Goal: Information Seeking & Learning: Learn about a topic

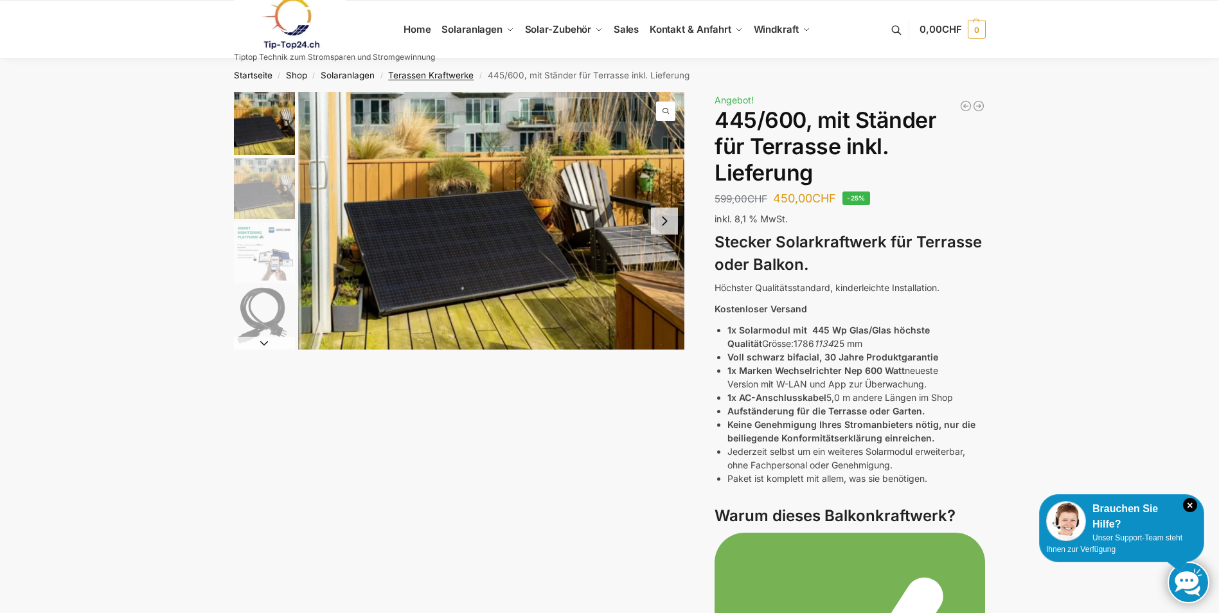
click at [433, 75] on link "Terassen Kraftwerke" at bounding box center [430, 75] width 85 height 10
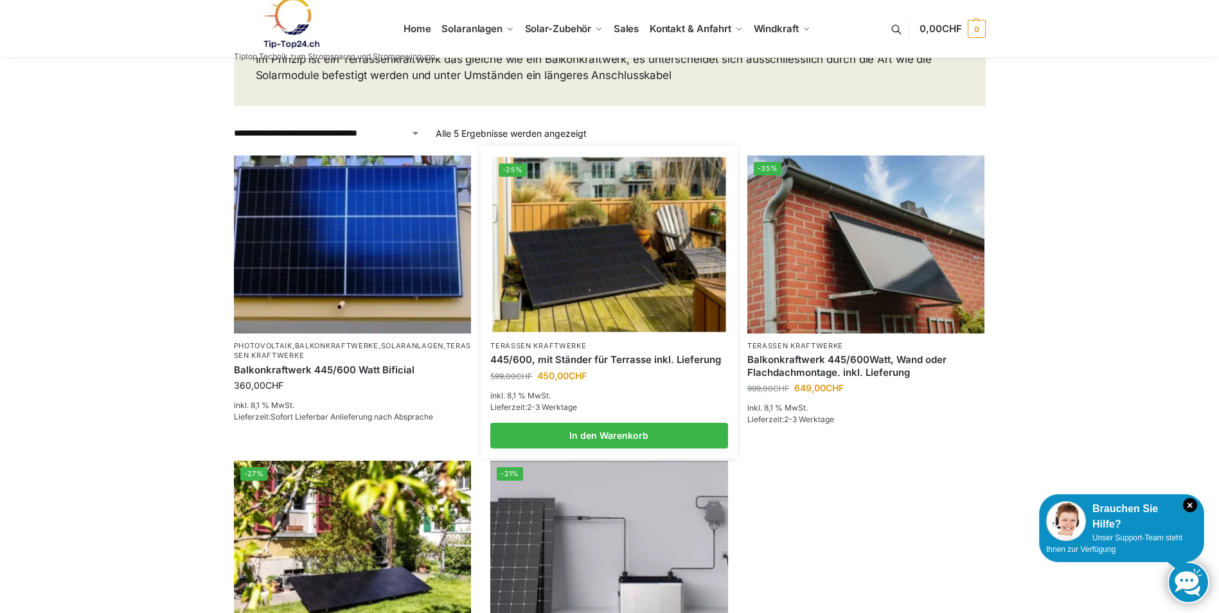
scroll to position [257, 0]
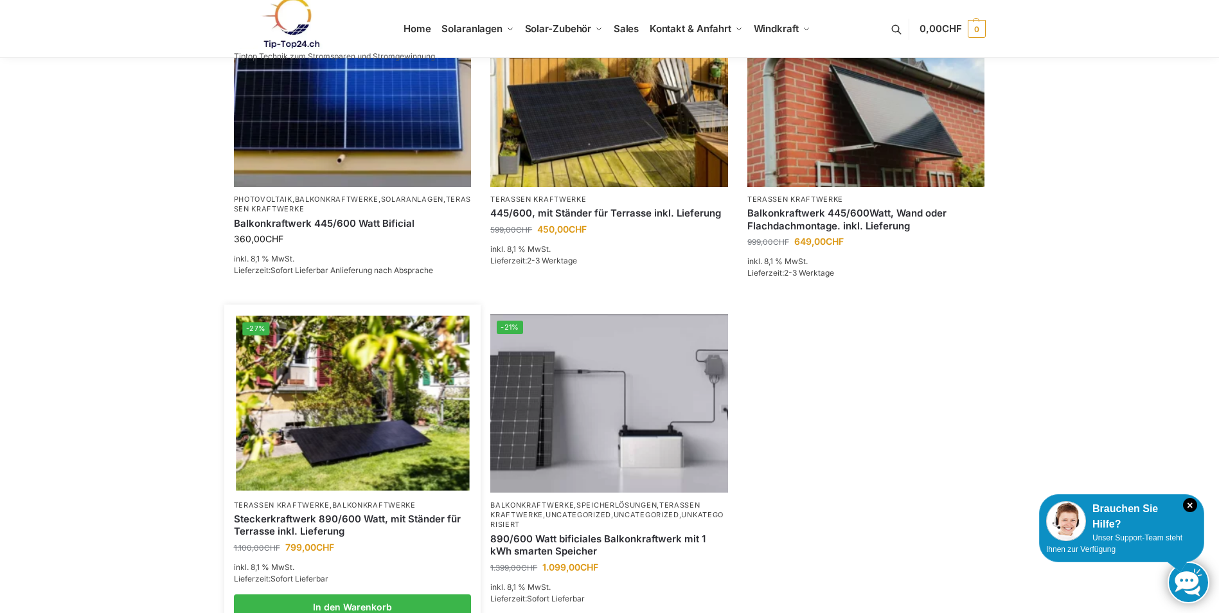
click at [361, 417] on img at bounding box center [352, 403] width 233 height 175
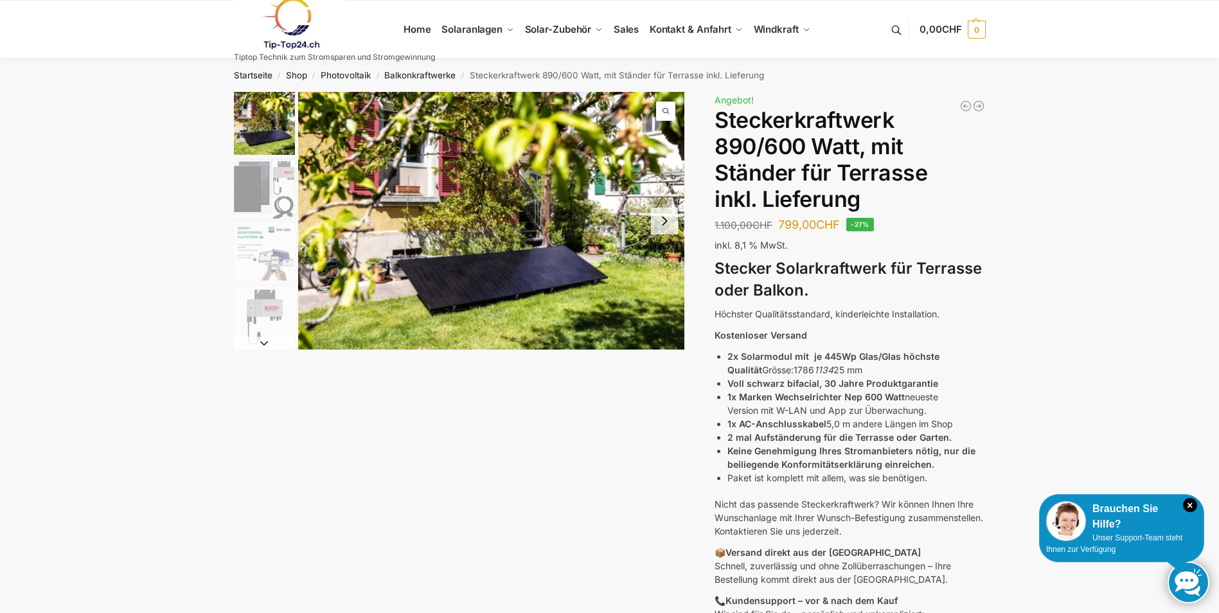
click at [670, 213] on button "Next slide" at bounding box center [664, 221] width 27 height 27
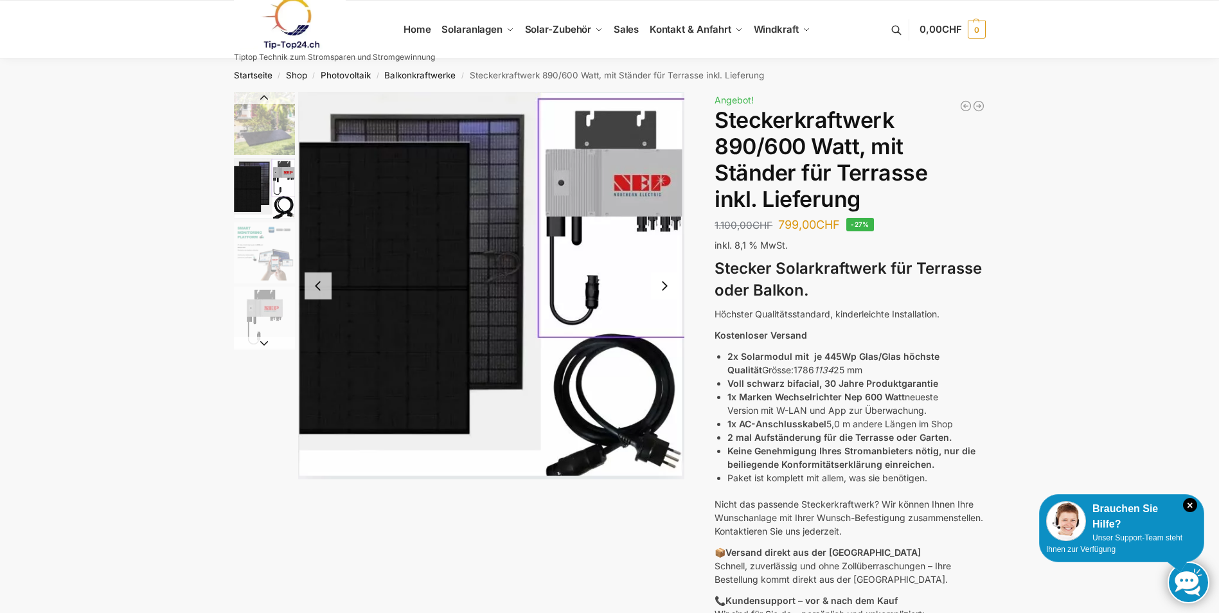
click at [679, 303] on img "2 / 10" at bounding box center [491, 286] width 387 height 388
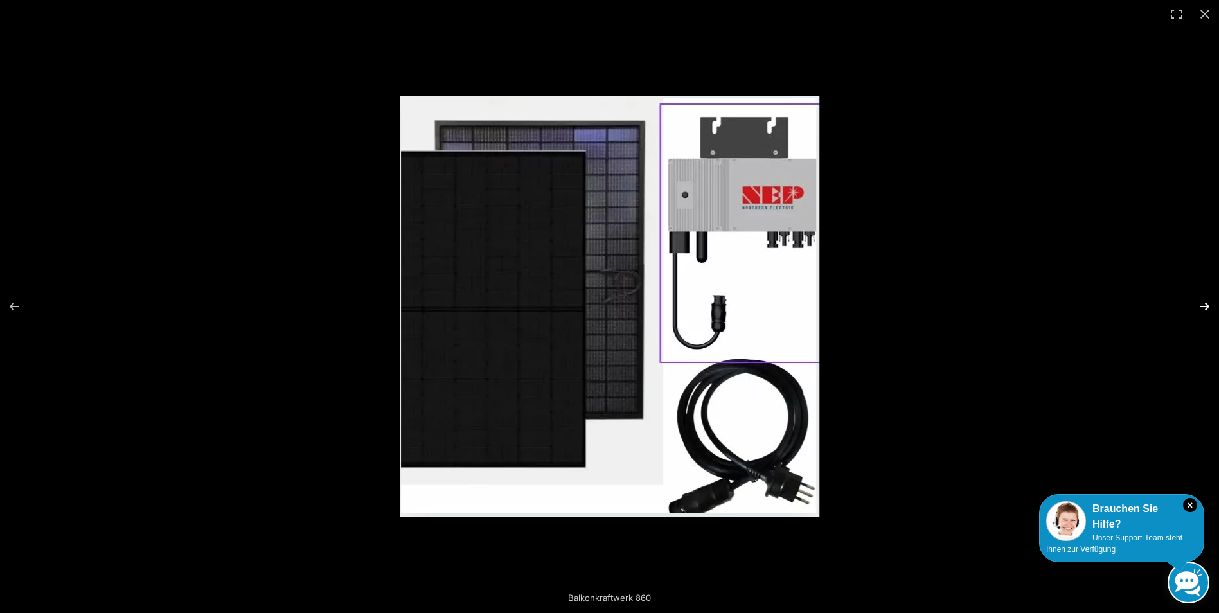
click at [1201, 301] on button "Next (arrow right)" at bounding box center [1196, 306] width 45 height 64
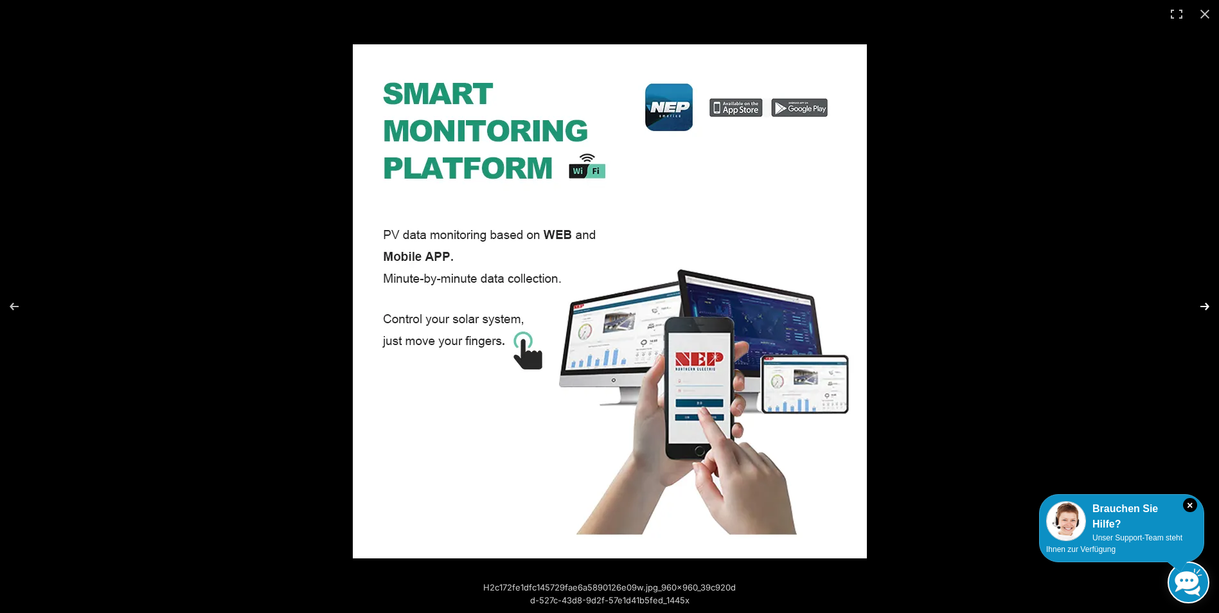
click at [1195, 303] on button "Next (arrow right)" at bounding box center [1196, 306] width 45 height 64
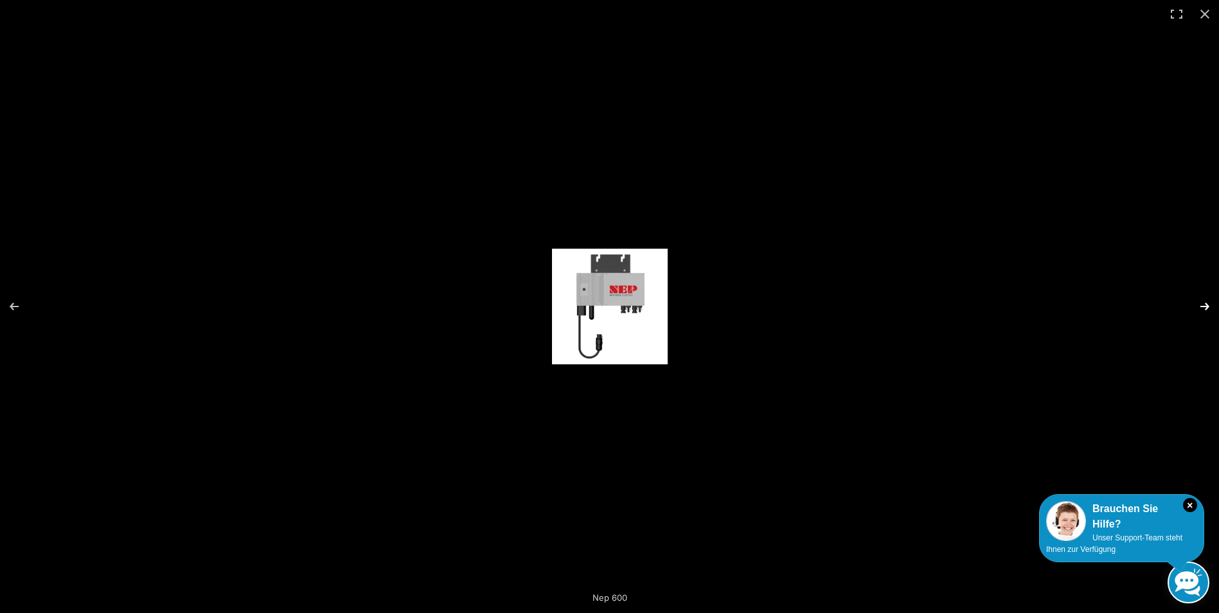
click at [1195, 303] on button "Next (arrow right)" at bounding box center [1196, 306] width 45 height 64
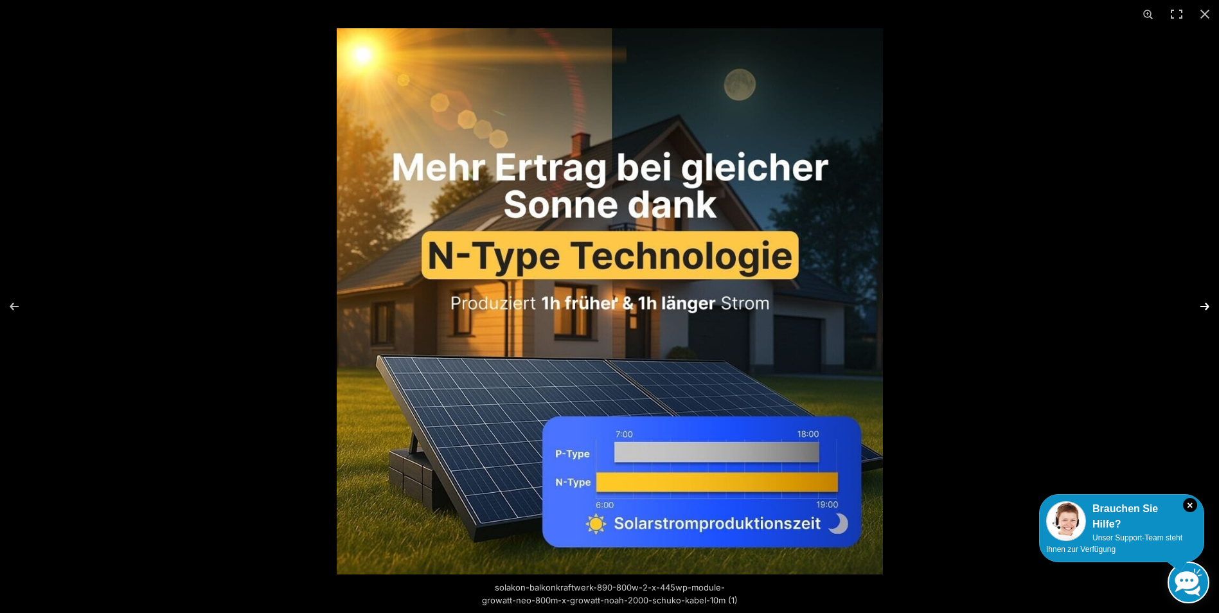
click at [1190, 303] on button "Next (arrow right)" at bounding box center [1196, 306] width 45 height 64
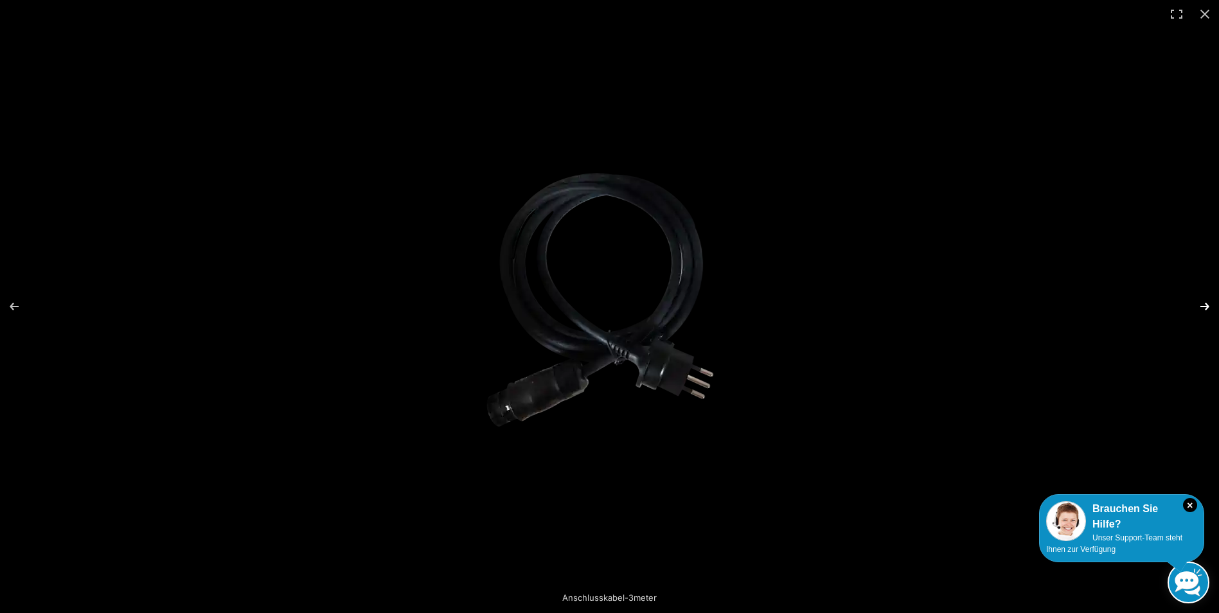
click at [1190, 303] on button "Next (arrow right)" at bounding box center [1196, 306] width 45 height 64
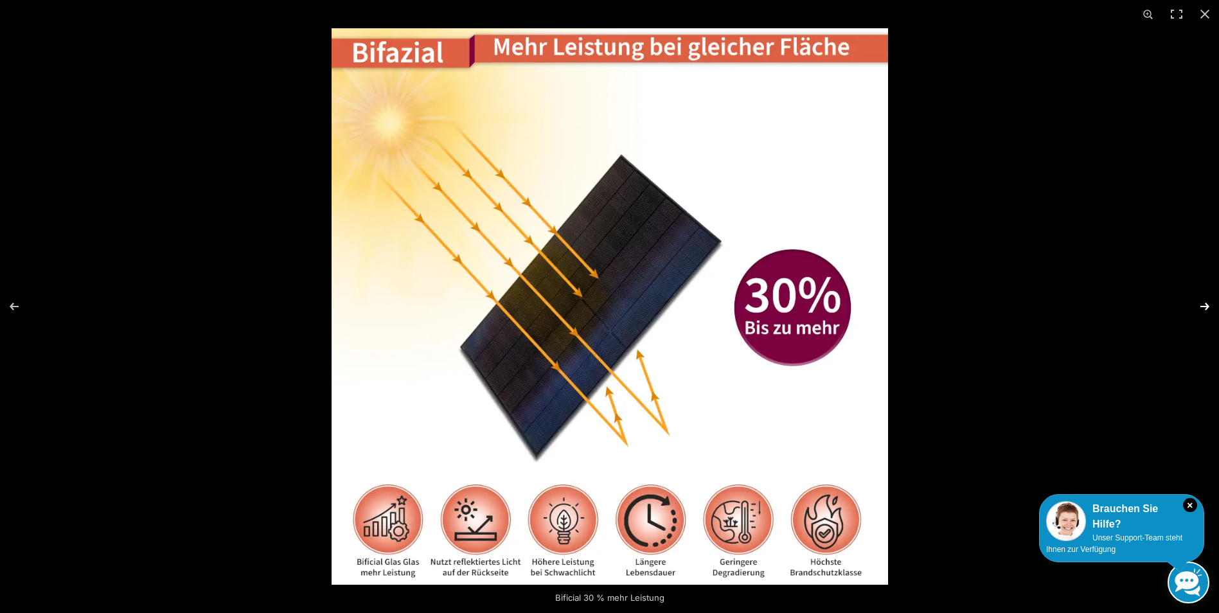
click at [1190, 303] on button "Next (arrow right)" at bounding box center [1196, 306] width 45 height 64
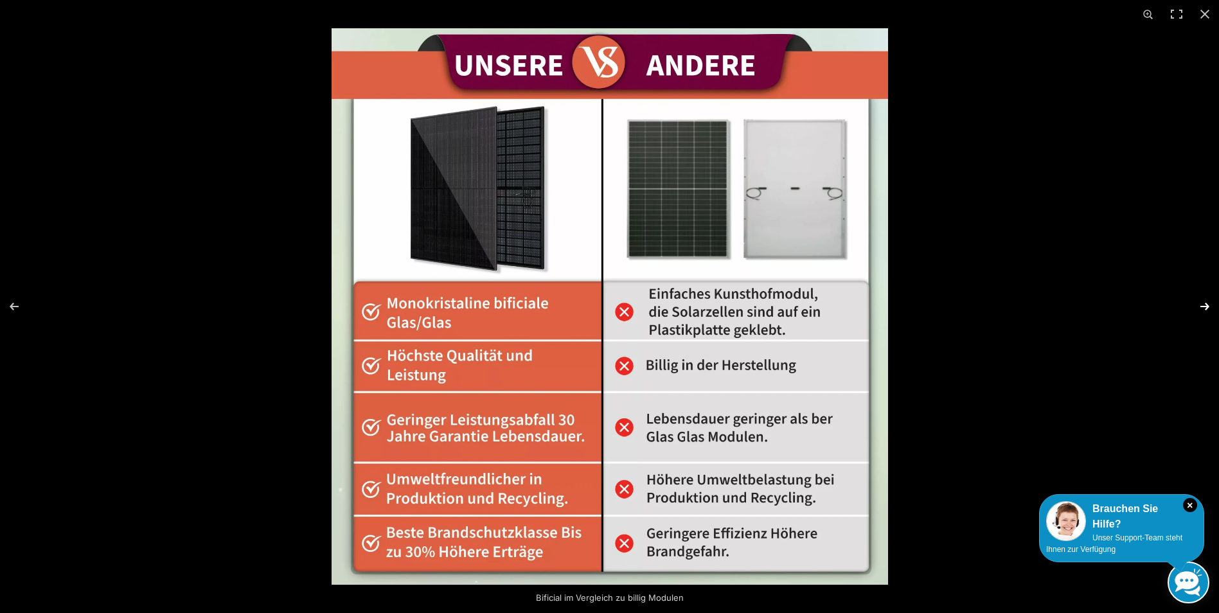
click at [1190, 303] on button "Next (arrow right)" at bounding box center [1196, 306] width 45 height 64
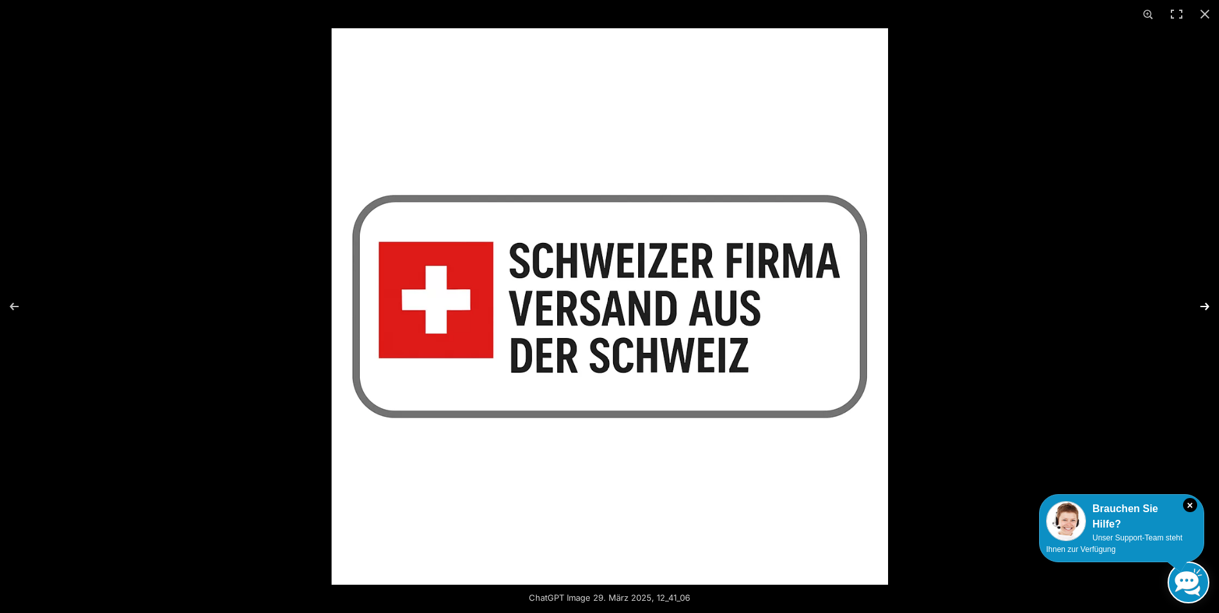
click at [1190, 303] on button "Next (arrow right)" at bounding box center [1196, 306] width 45 height 64
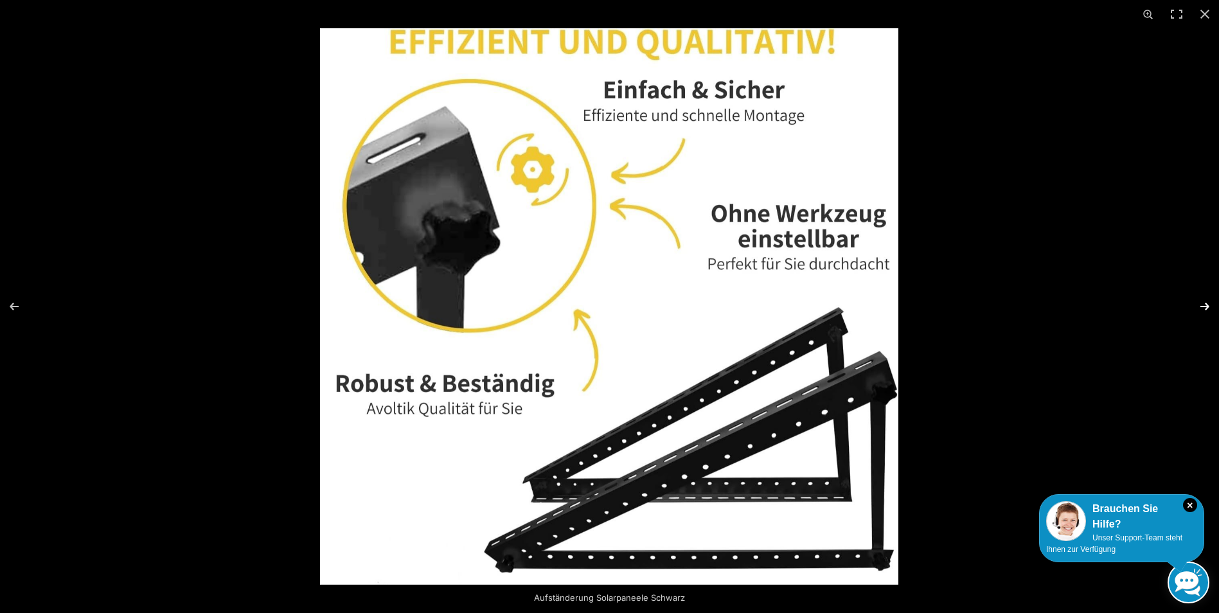
click at [1204, 304] on button "Next (arrow right)" at bounding box center [1196, 306] width 45 height 64
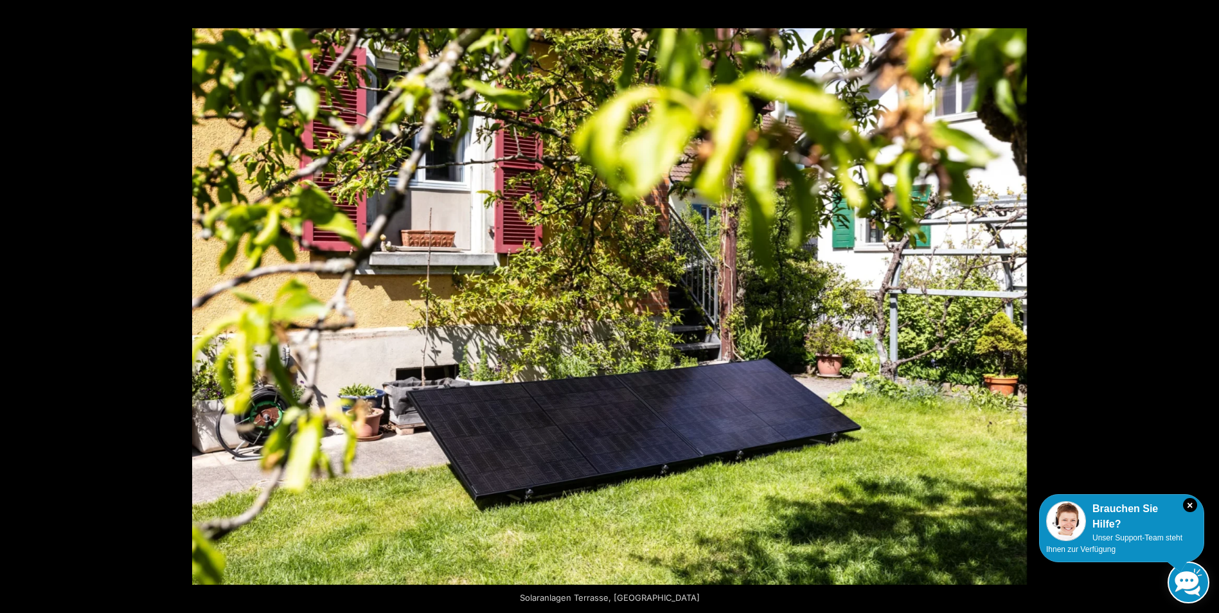
click at [1202, 305] on button "Next (arrow right)" at bounding box center [1196, 306] width 45 height 64
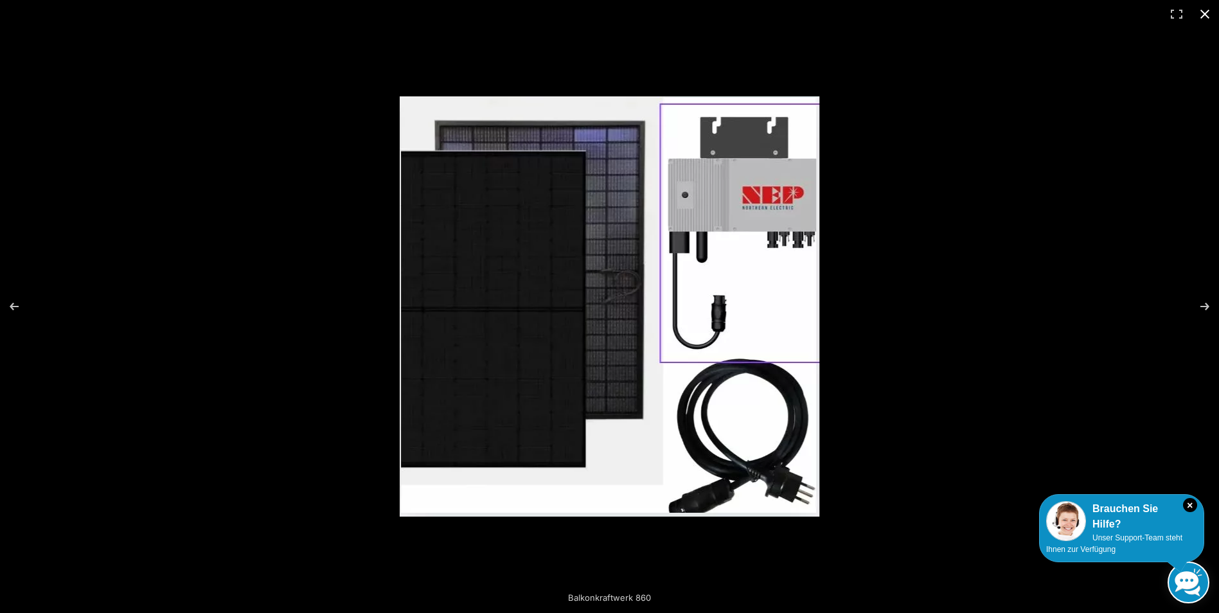
click at [1195, 16] on button "Close (Esc)" at bounding box center [1205, 14] width 28 height 28
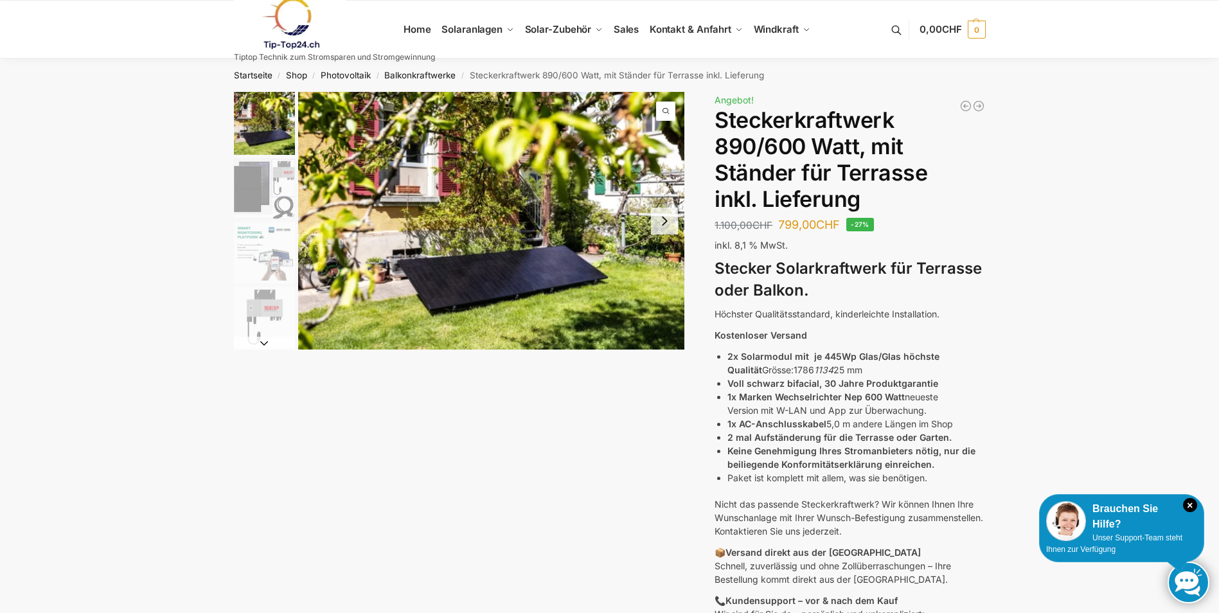
click at [659, 222] on button "Next slide" at bounding box center [664, 221] width 27 height 27
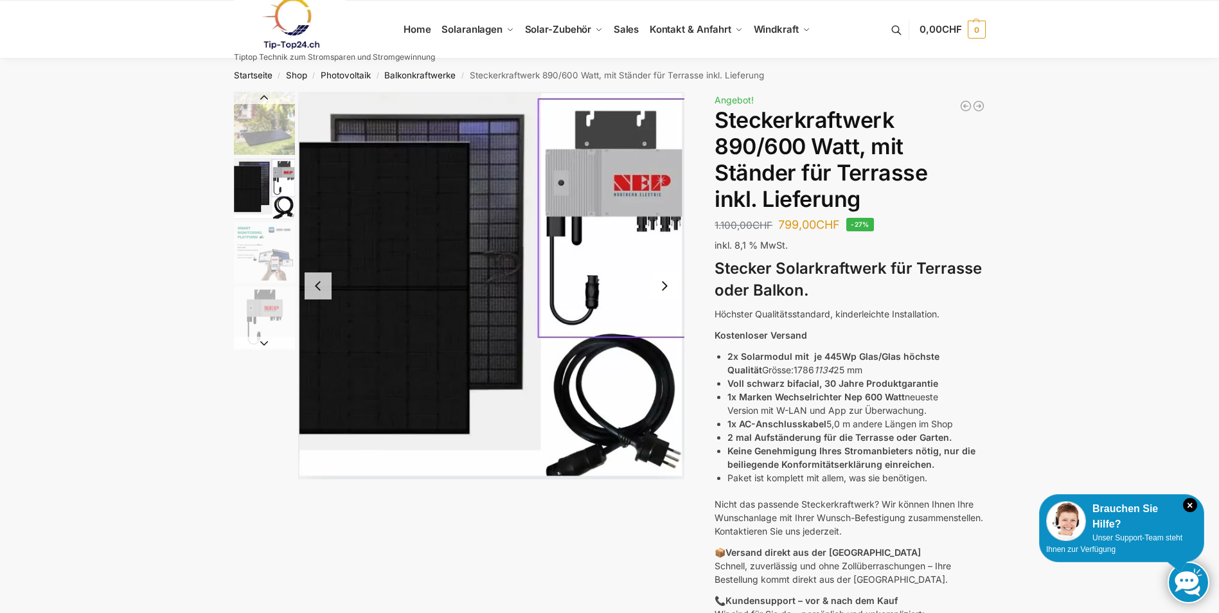
click at [655, 323] on img "2 / 10" at bounding box center [491, 286] width 387 height 388
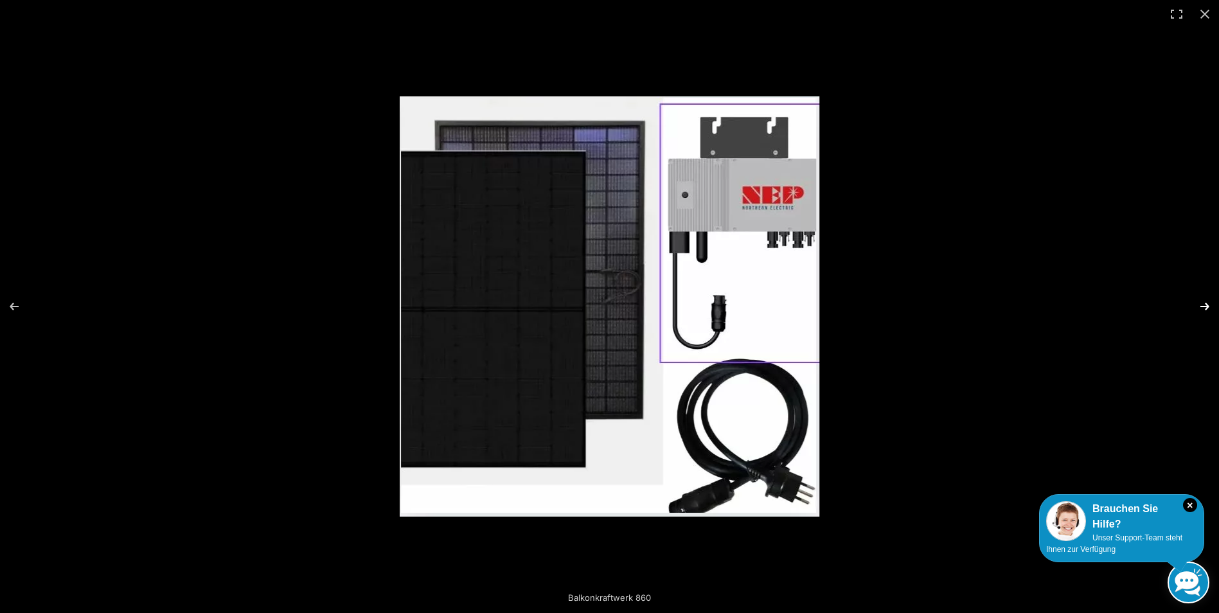
click at [1185, 303] on button "Next (arrow right)" at bounding box center [1196, 306] width 45 height 64
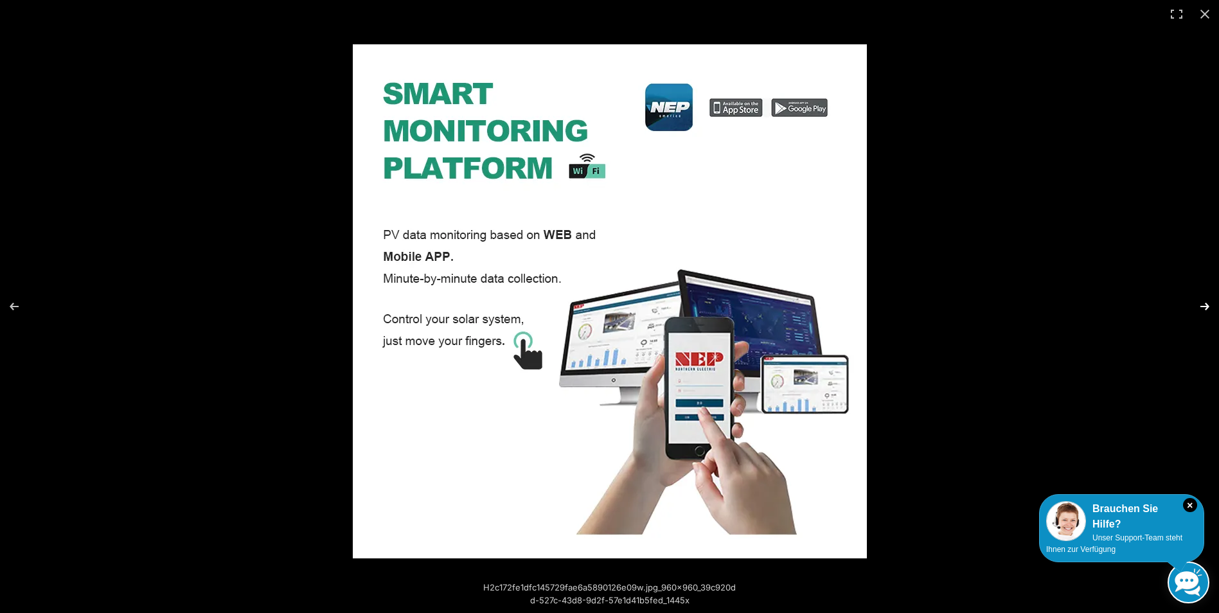
click at [1184, 305] on button "Next (arrow right)" at bounding box center [1196, 306] width 45 height 64
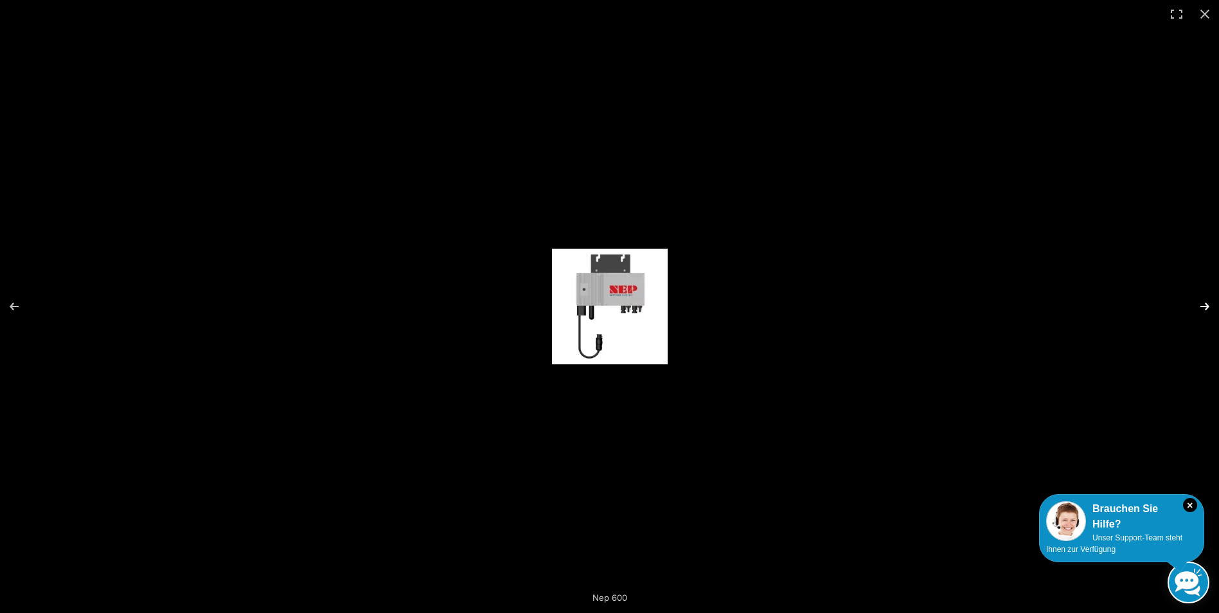
click at [1182, 307] on button "Next (arrow right)" at bounding box center [1196, 306] width 45 height 64
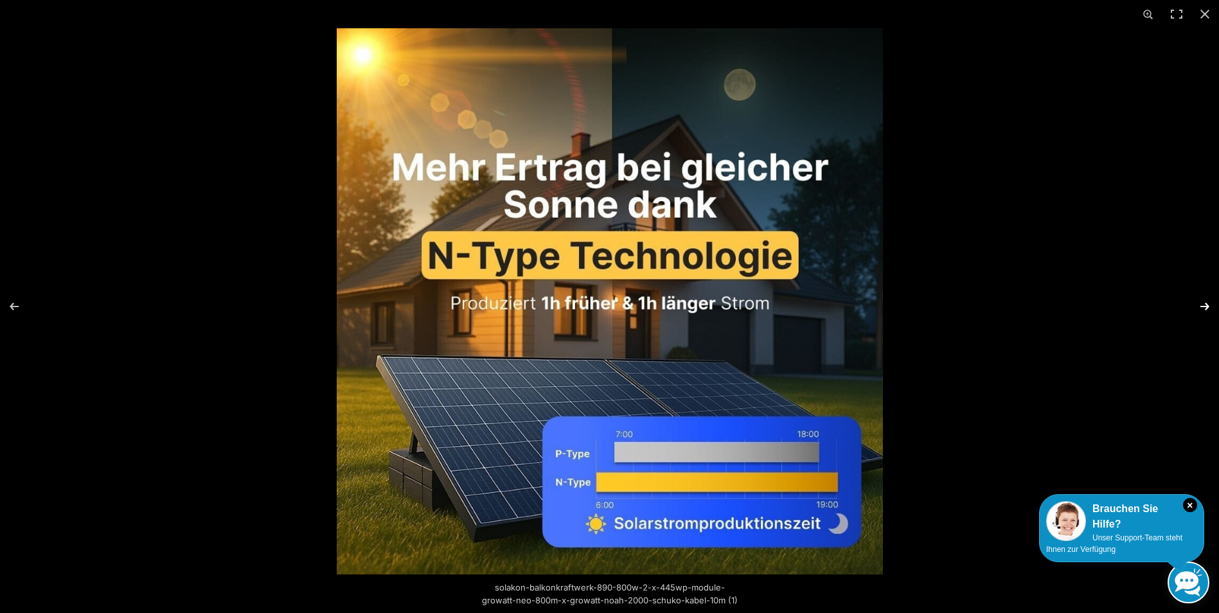
click at [1191, 313] on button "Next (arrow right)" at bounding box center [1196, 306] width 45 height 64
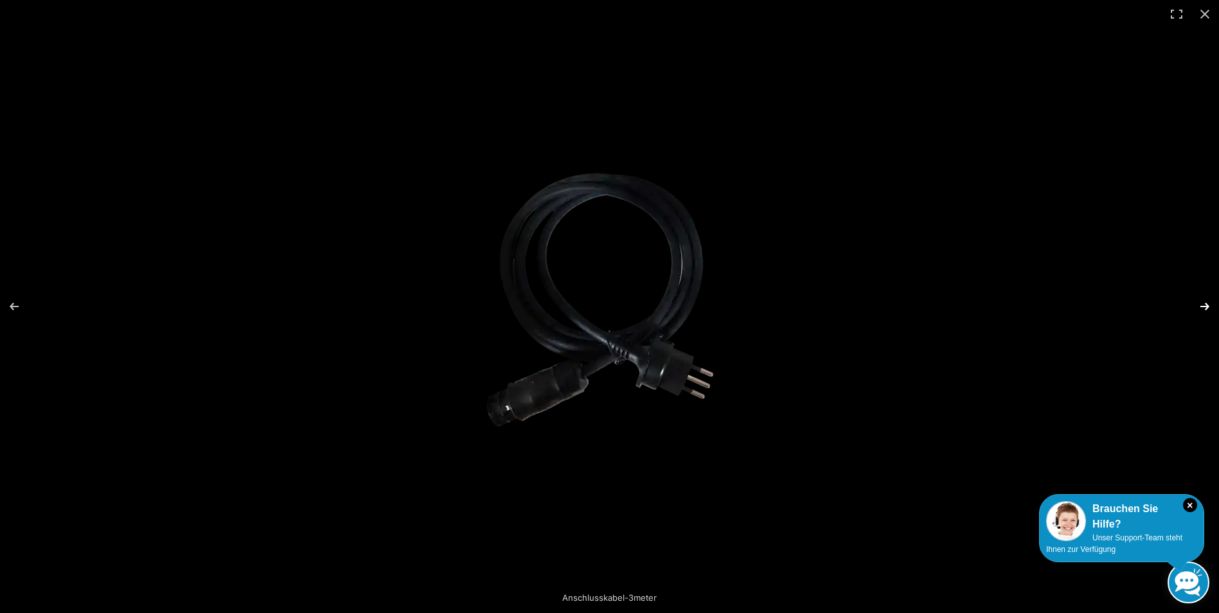
click at [1192, 310] on button "Next (arrow right)" at bounding box center [1196, 306] width 45 height 64
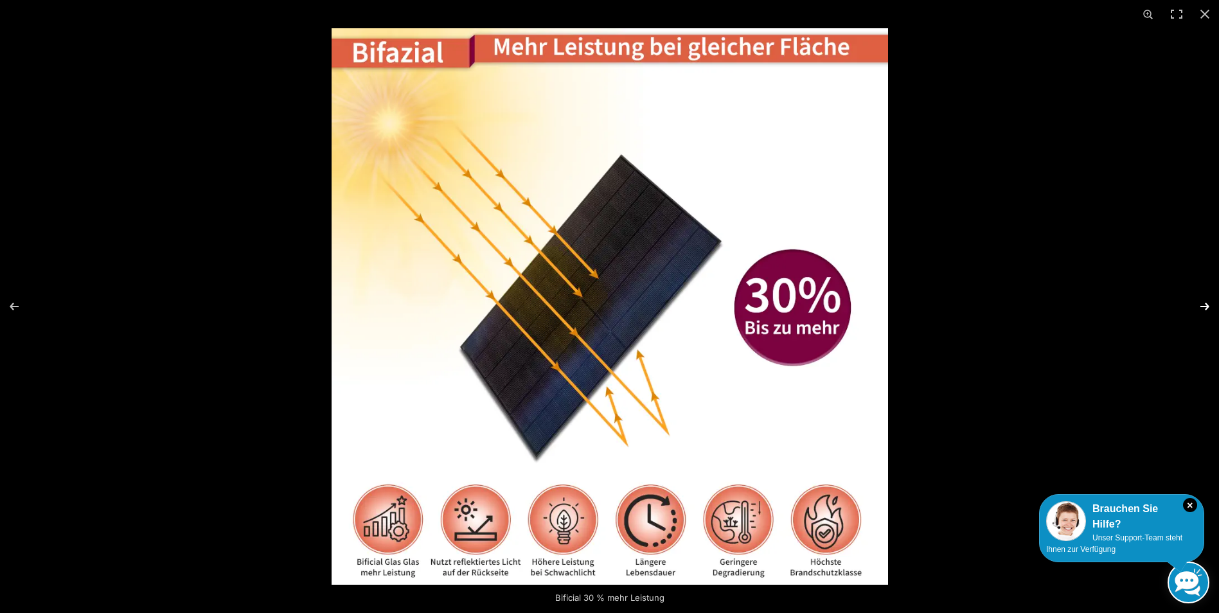
click at [1192, 310] on button "Next (arrow right)" at bounding box center [1196, 306] width 45 height 64
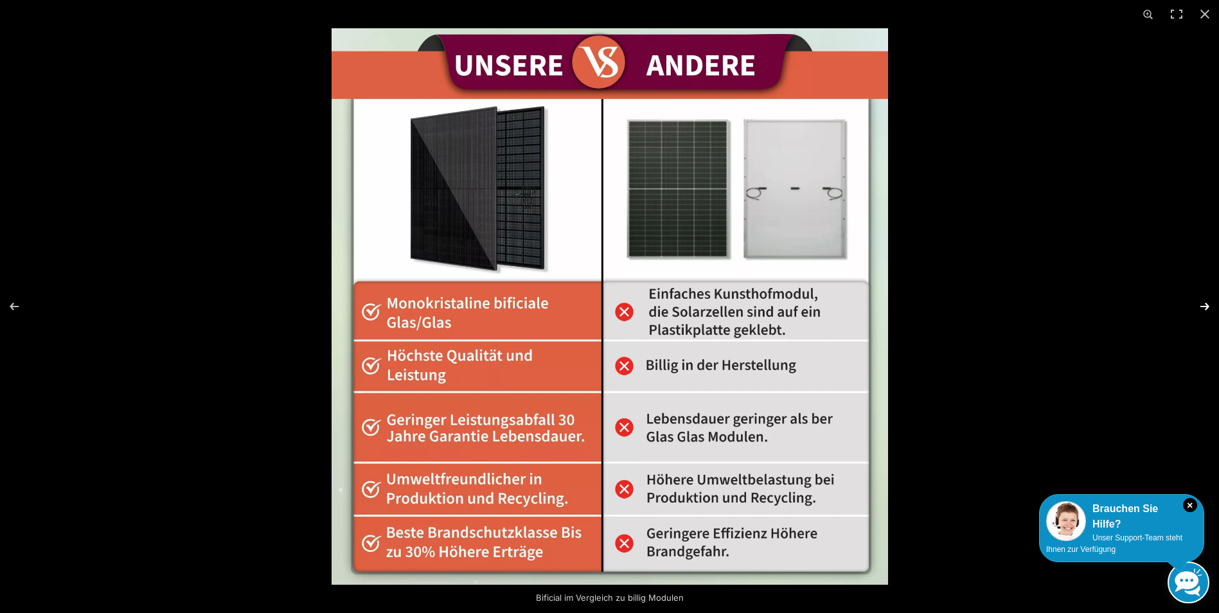
click at [1192, 312] on button "Next (arrow right)" at bounding box center [1196, 306] width 45 height 64
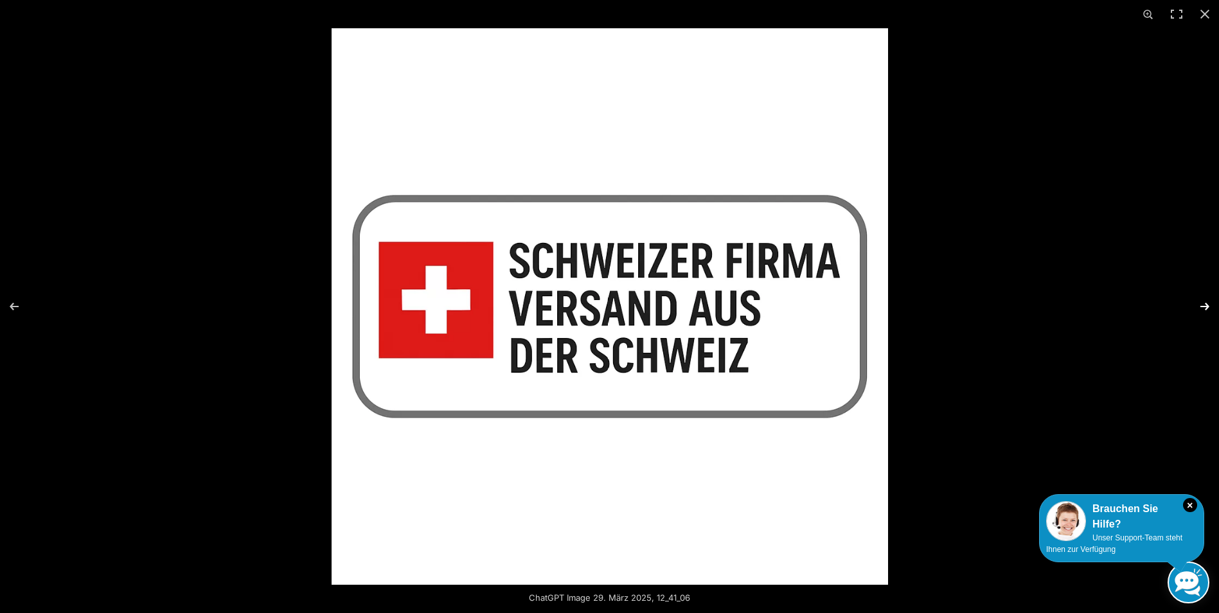
click at [1191, 310] on button "Next (arrow right)" at bounding box center [1196, 306] width 45 height 64
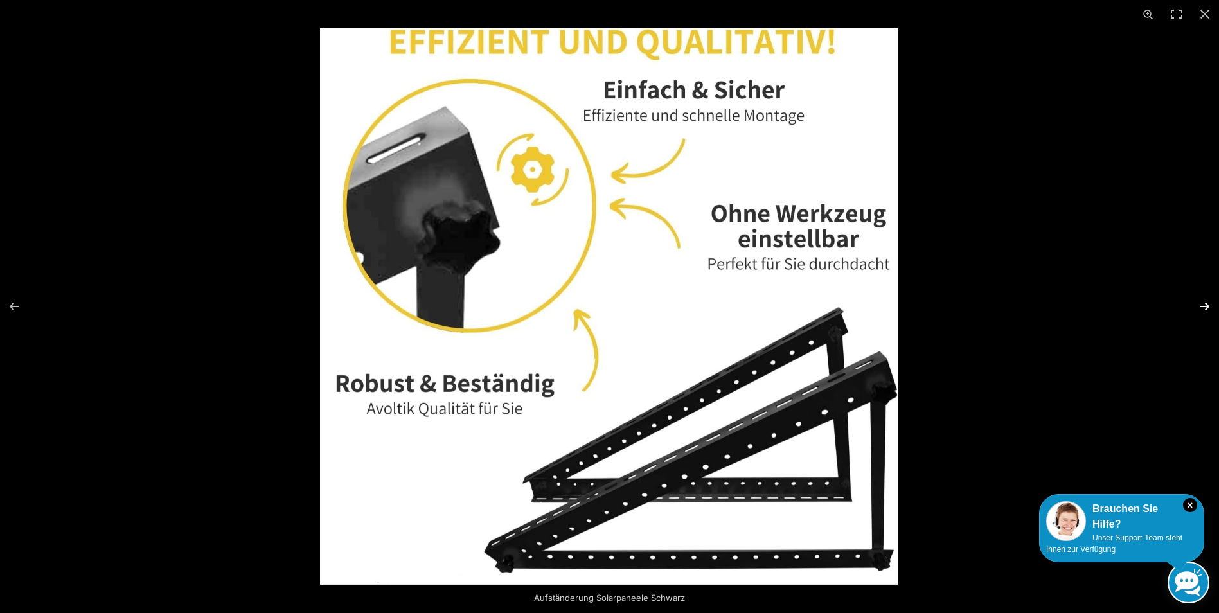
click at [1192, 315] on button "Next (arrow right)" at bounding box center [1196, 306] width 45 height 64
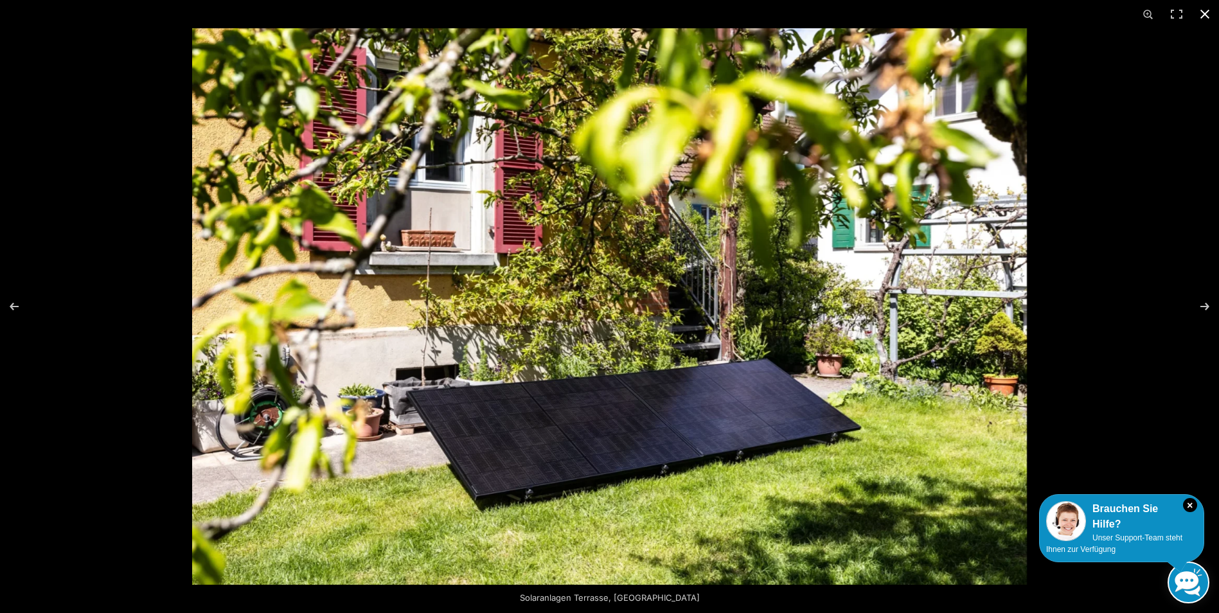
click at [1196, 17] on button "Close (Esc)" at bounding box center [1205, 14] width 28 height 28
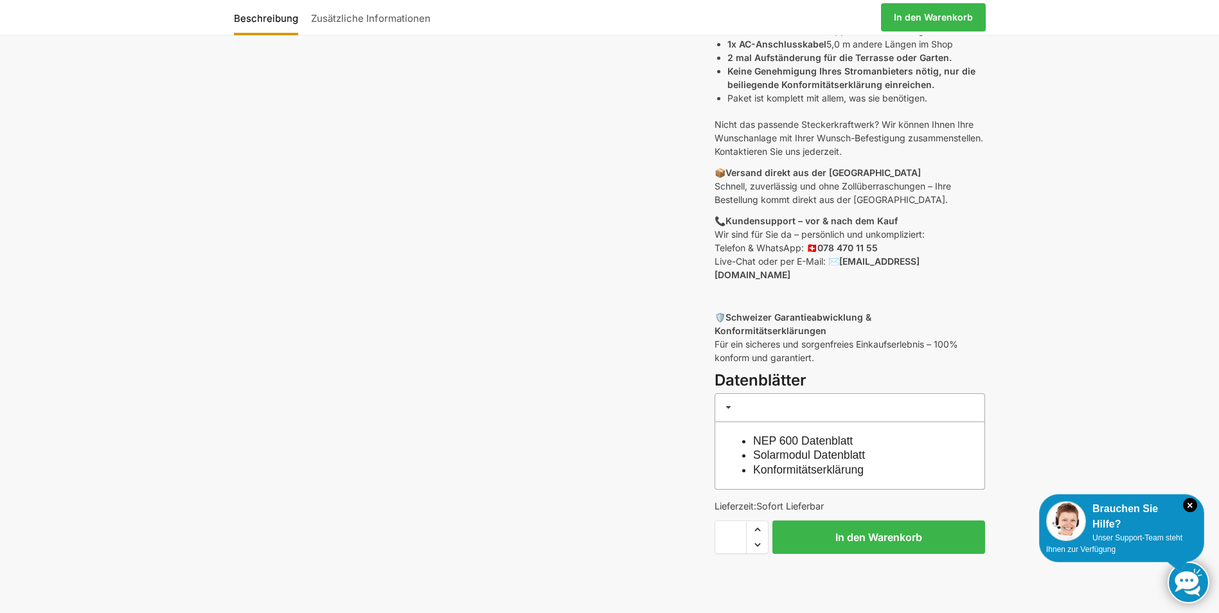
scroll to position [450, 0]
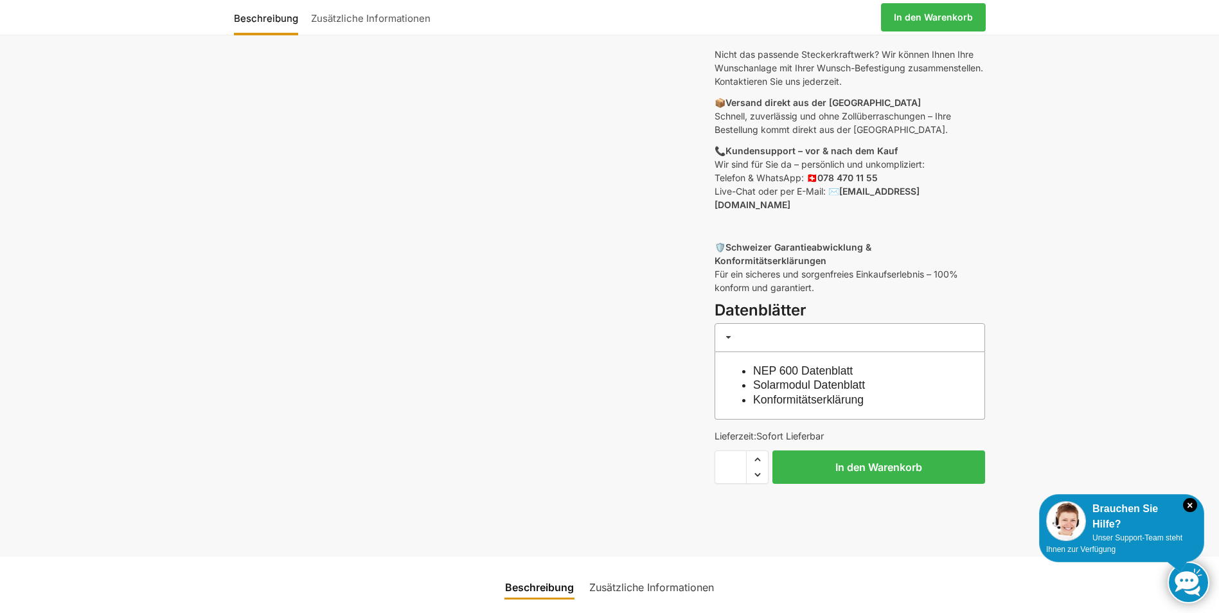
click at [801, 379] on link "Solarmodul Datenblatt" at bounding box center [809, 385] width 112 height 13
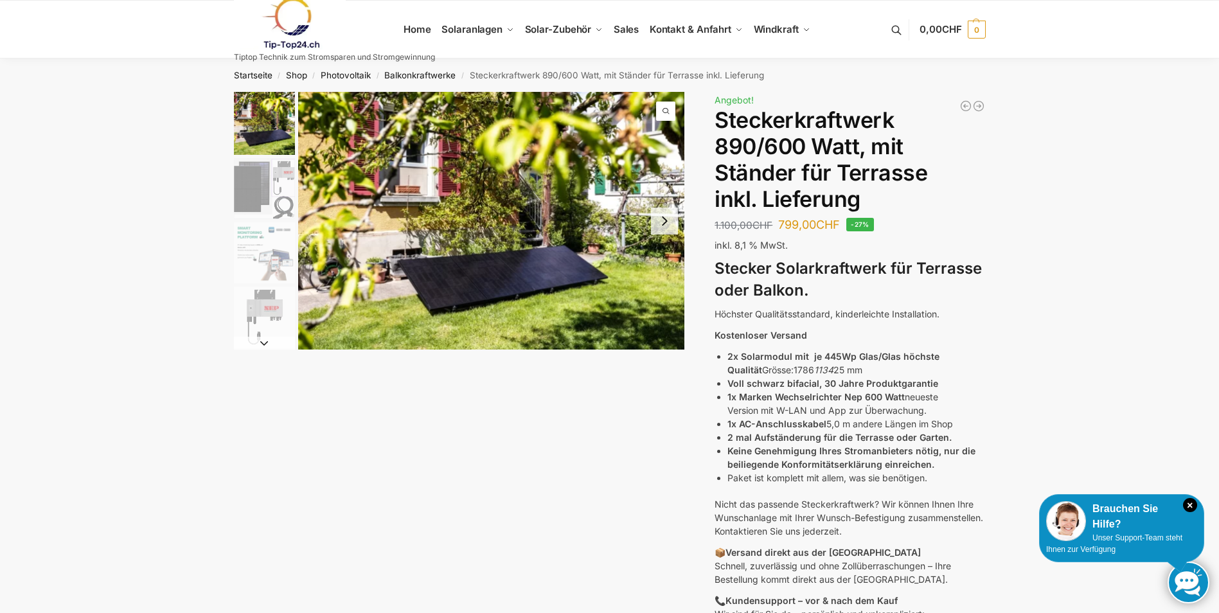
click at [667, 218] on button "Next slide" at bounding box center [664, 221] width 27 height 27
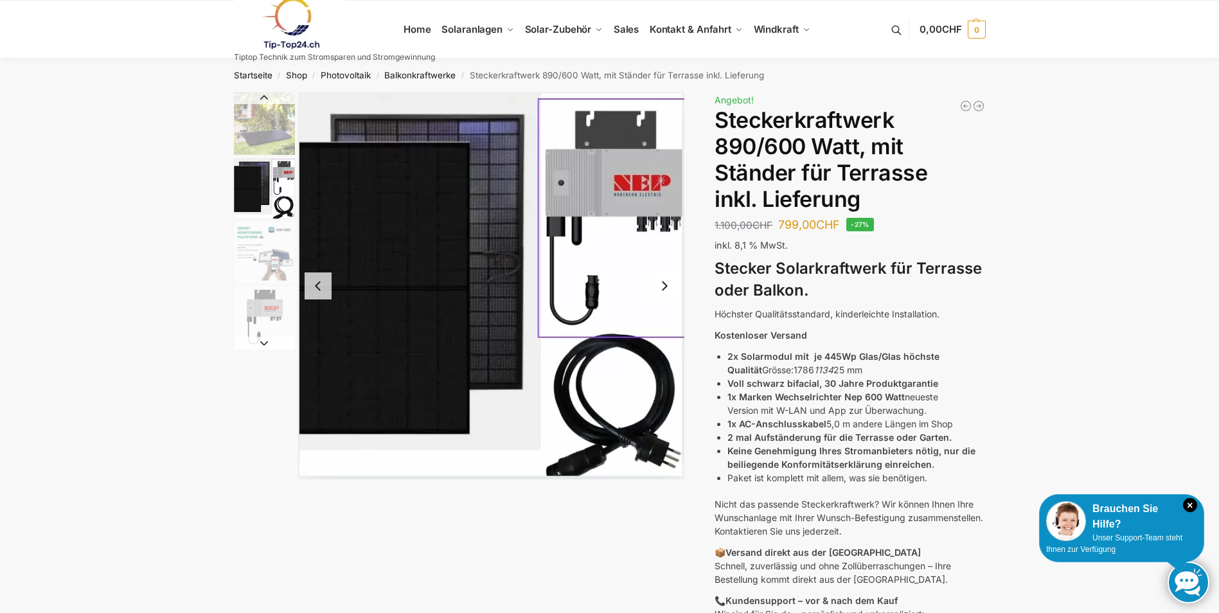
click at [664, 290] on button "Next slide" at bounding box center [664, 285] width 27 height 27
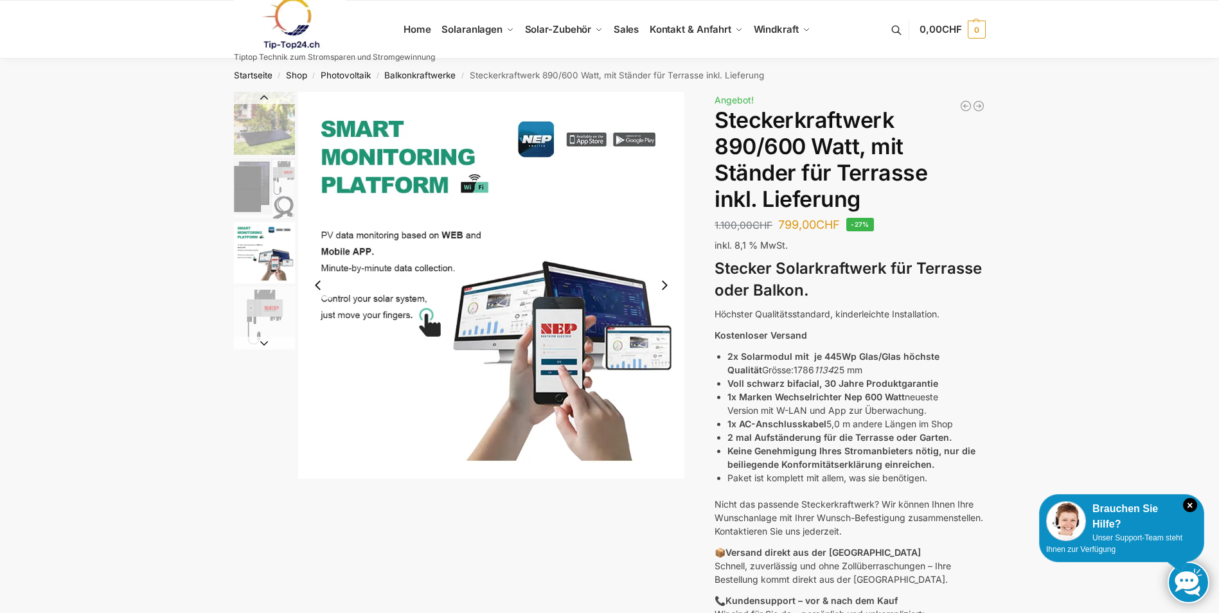
click at [664, 290] on button "Next slide" at bounding box center [664, 285] width 27 height 27
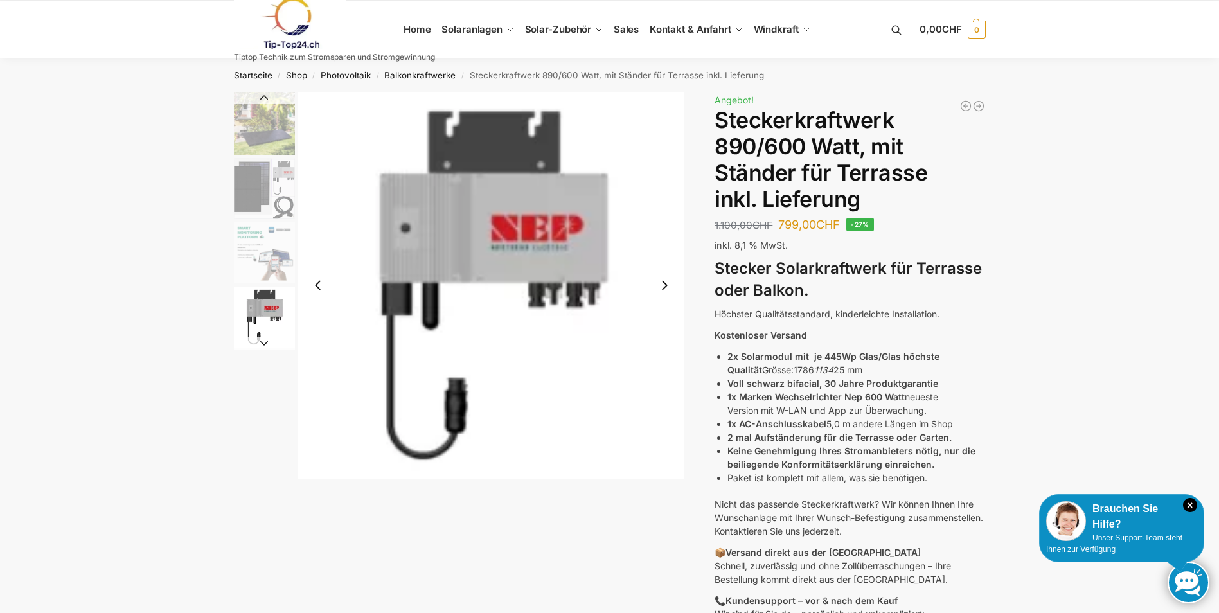
click at [664, 290] on button "Next slide" at bounding box center [664, 285] width 27 height 27
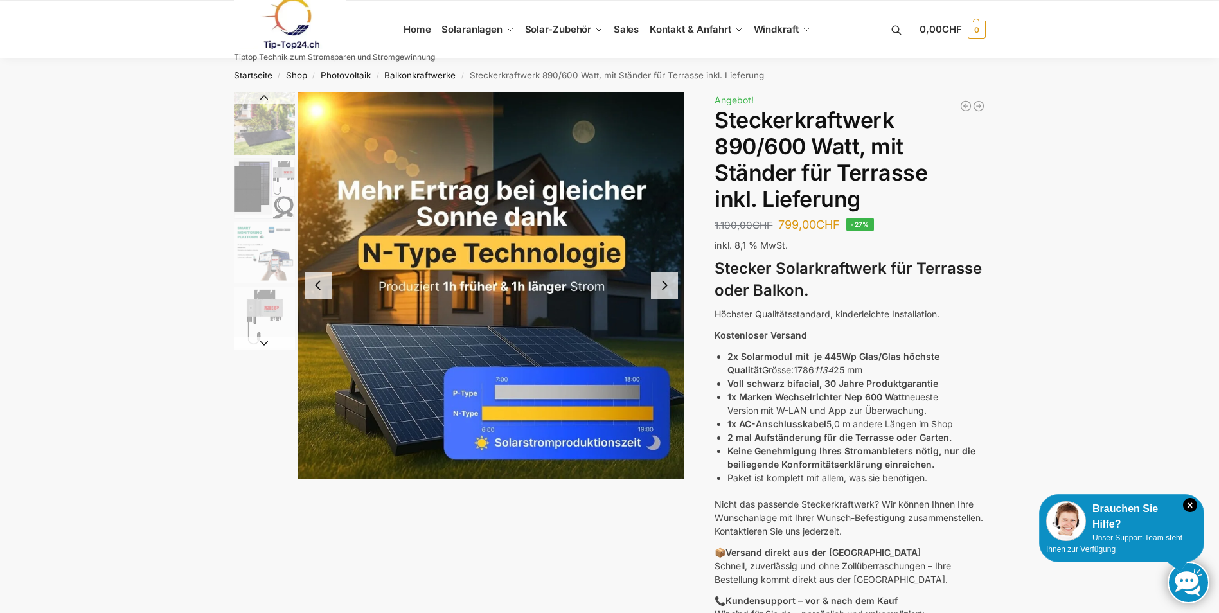
click at [664, 290] on button "Next slide" at bounding box center [664, 285] width 27 height 27
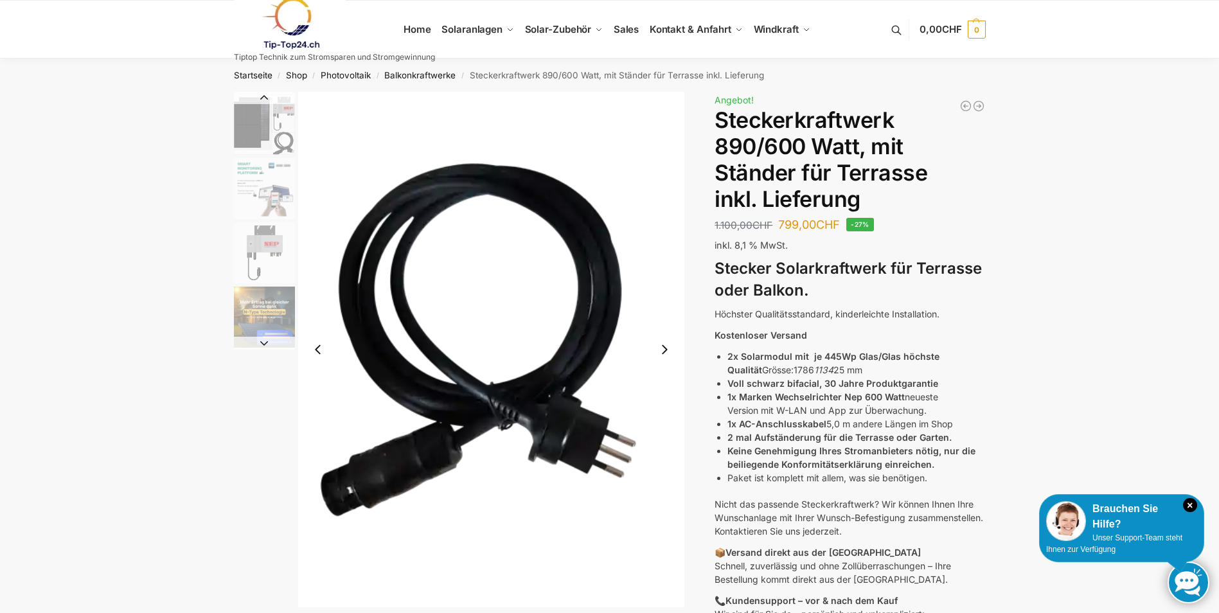
click at [664, 290] on img "6 / 10" at bounding box center [491, 349] width 387 height 515
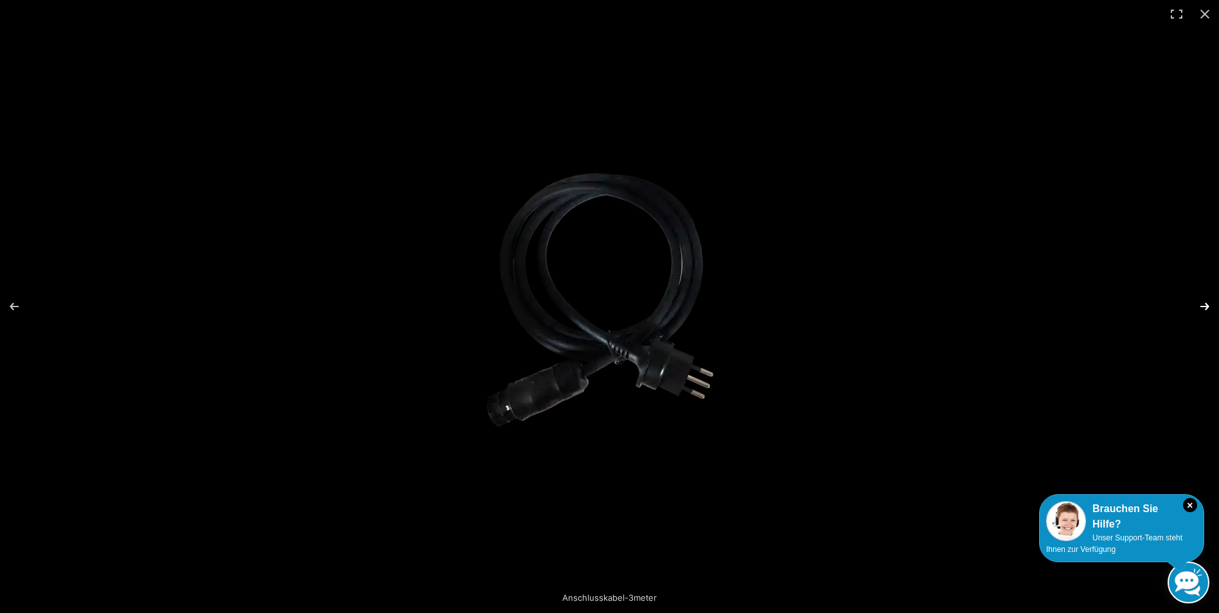
click at [1186, 301] on button "Next (arrow right)" at bounding box center [1196, 306] width 45 height 64
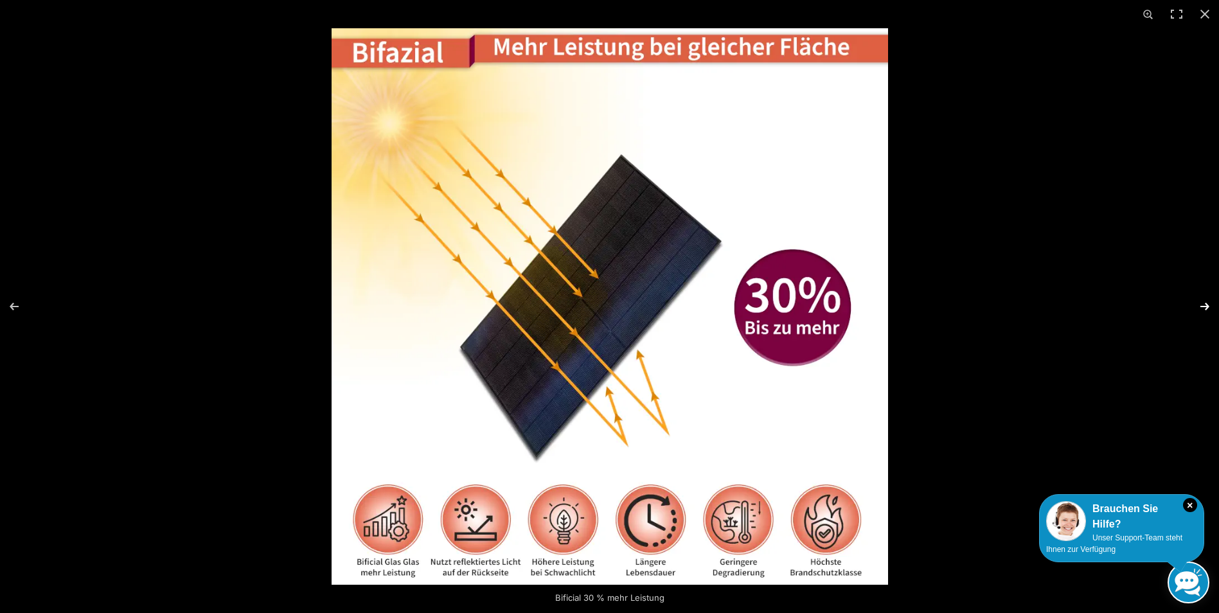
click at [1186, 301] on button "Next (arrow right)" at bounding box center [1196, 306] width 45 height 64
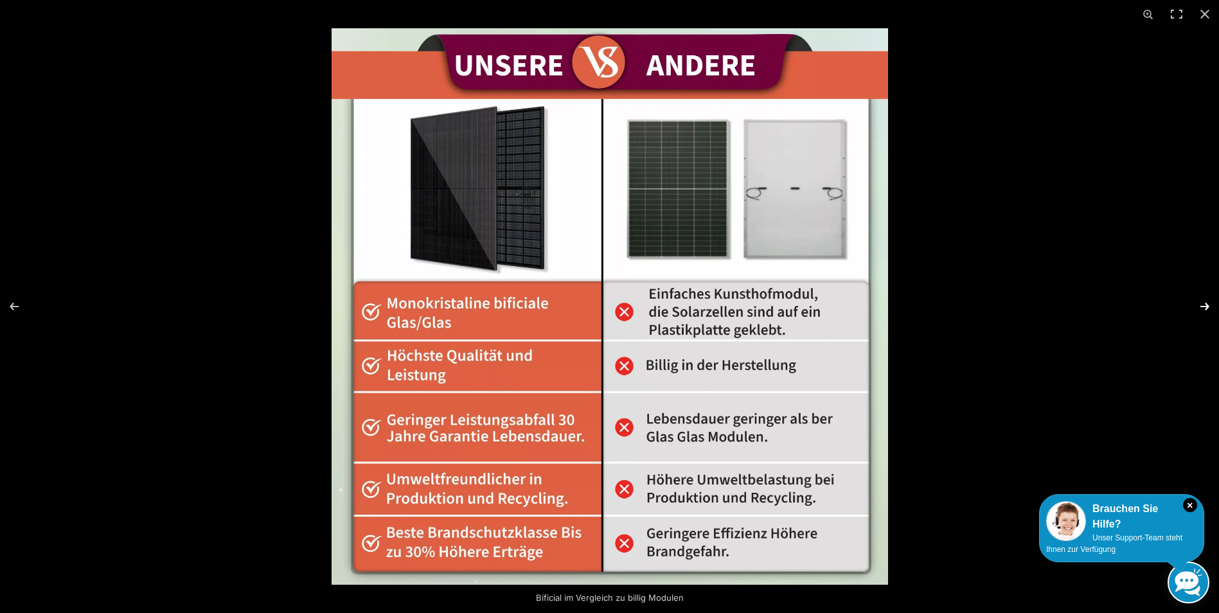
click at [1186, 301] on button "Next (arrow right)" at bounding box center [1196, 306] width 45 height 64
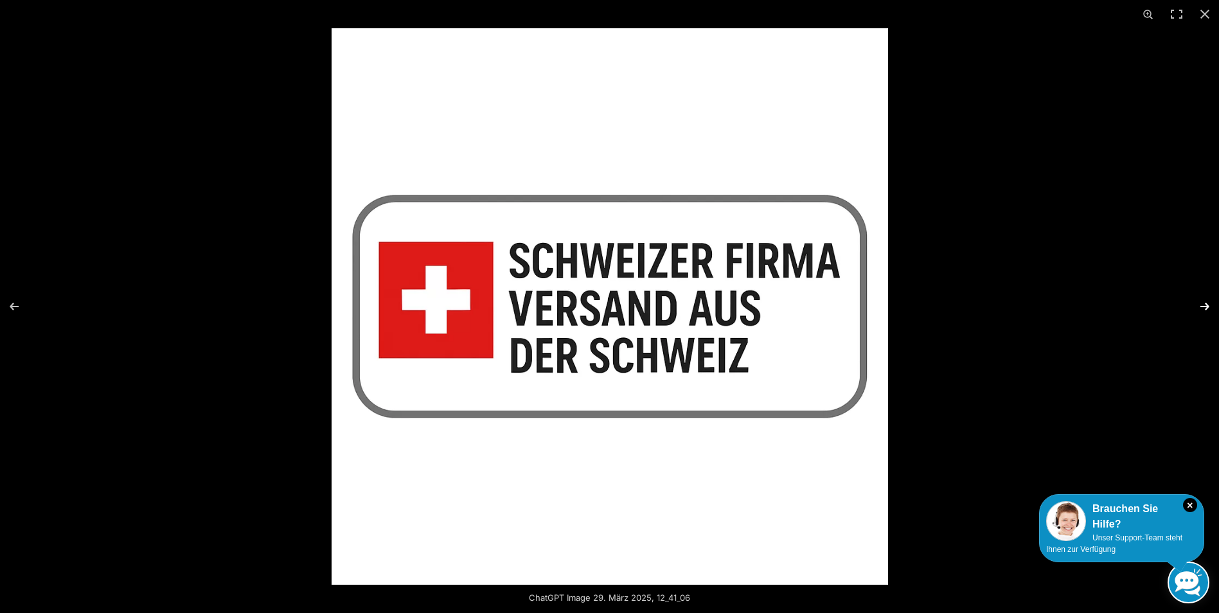
click at [1186, 301] on button "Next (arrow right)" at bounding box center [1196, 306] width 45 height 64
